Goal: Check status: Check status

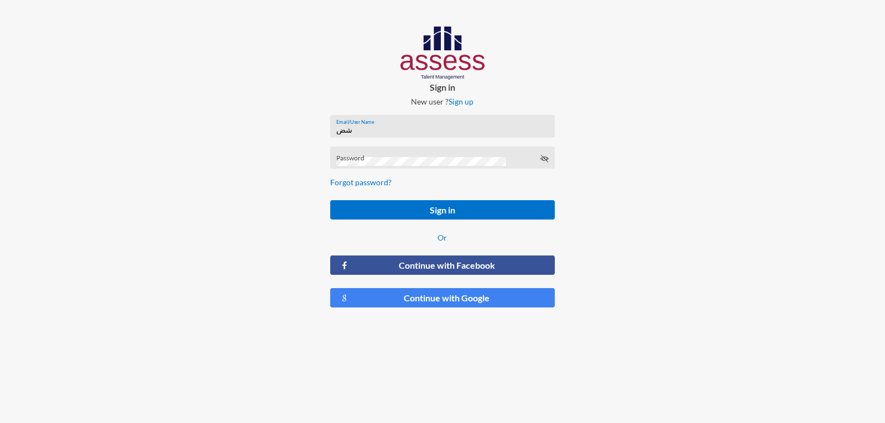
type input "ش"
type input "a1234"
click at [453, 151] on div "Password" at bounding box center [442, 158] width 224 height 23
click at [330, 200] on button "Sign in" at bounding box center [442, 209] width 224 height 19
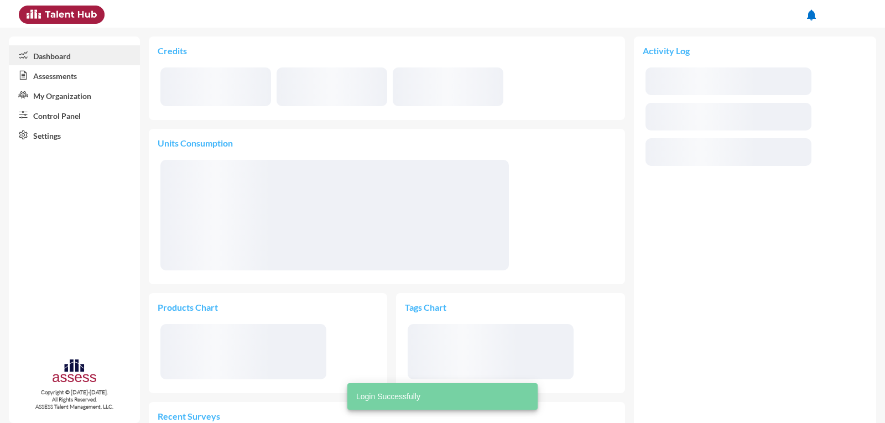
click at [80, 79] on link "Assessments" at bounding box center [74, 75] width 131 height 20
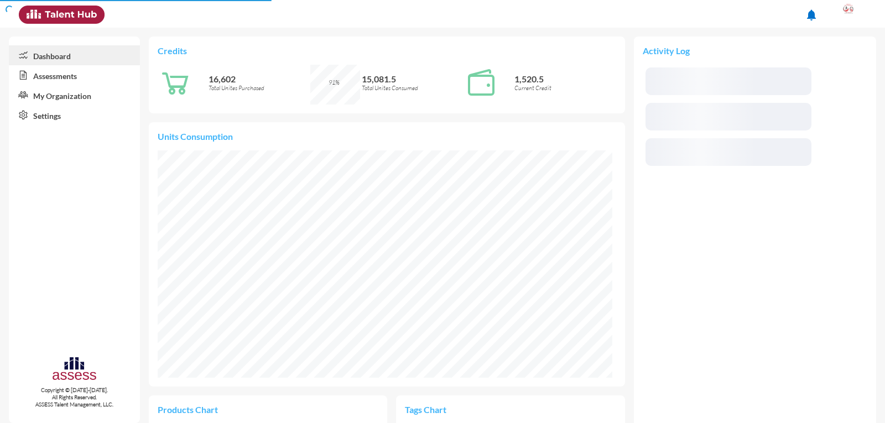
scroll to position [104, 210]
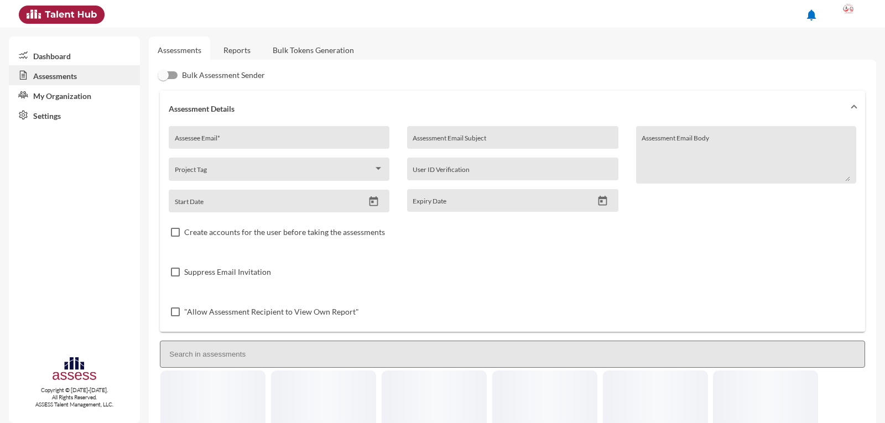
click at [239, 45] on link "Reports" at bounding box center [237, 49] width 45 height 27
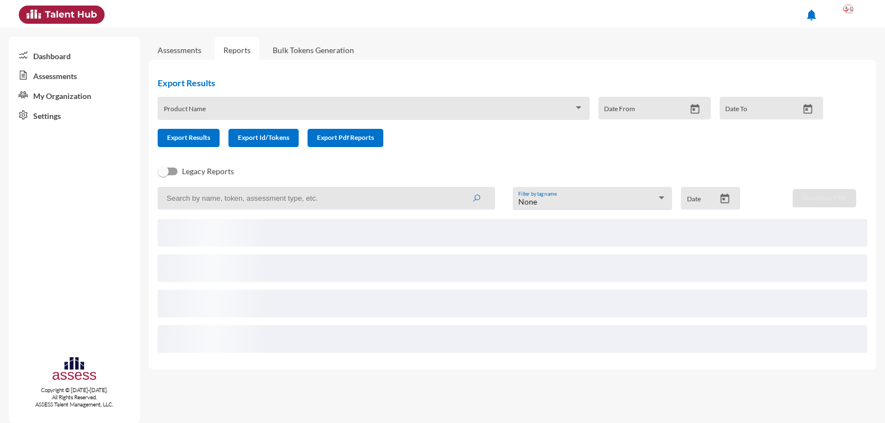
click at [188, 195] on input at bounding box center [326, 198] width 337 height 23
paste input "2930928210331"
type input "2930928210331"
click at [458, 188] on button "submit" at bounding box center [475, 198] width 35 height 20
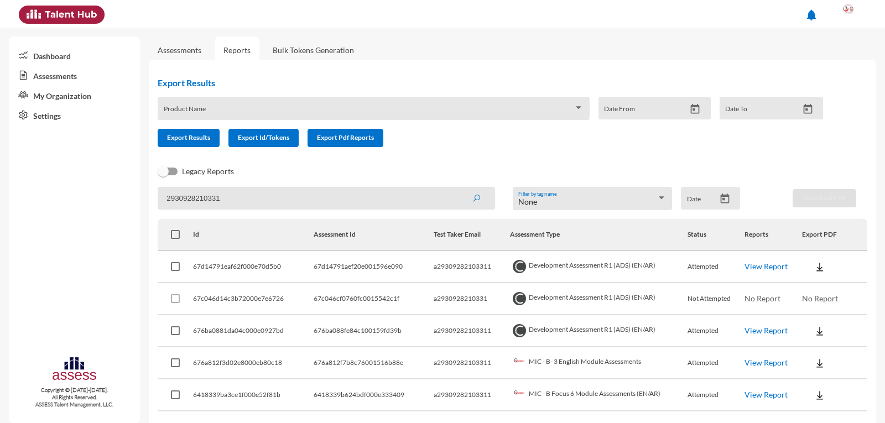
scroll to position [37, 0]
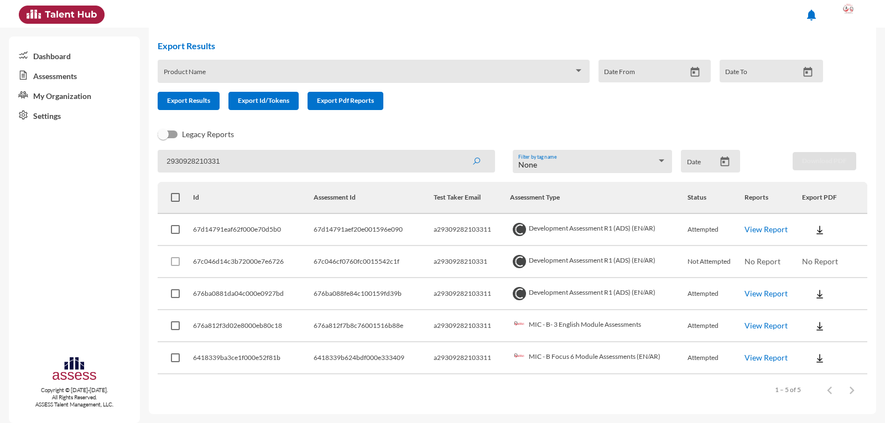
click at [759, 323] on link "View Report" at bounding box center [765, 325] width 43 height 9
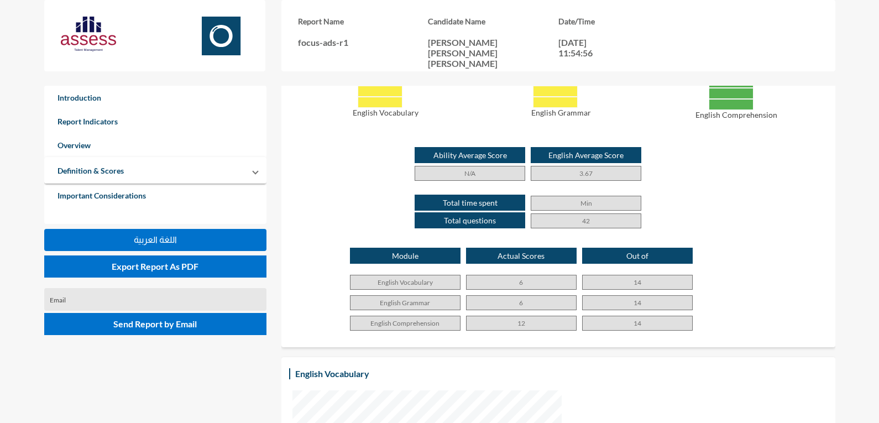
scroll to position [663, 0]
